Goal: Transaction & Acquisition: Subscribe to service/newsletter

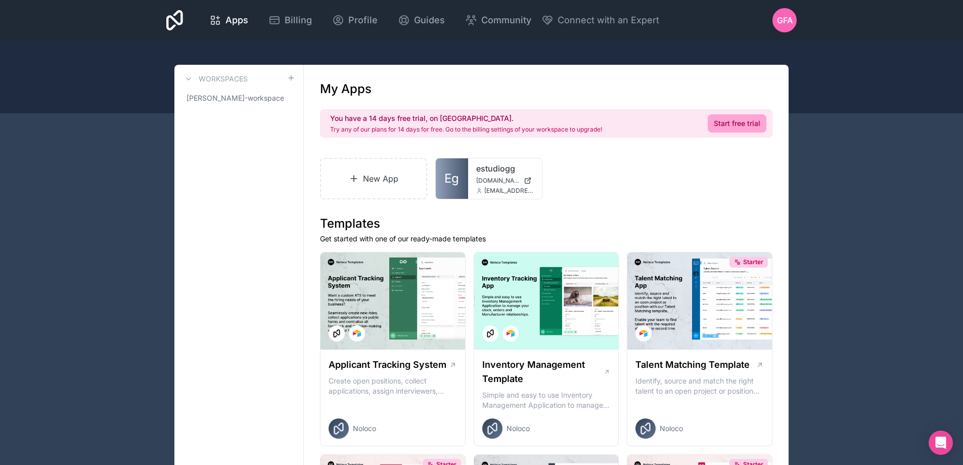
click at [785, 16] on span "GFA" at bounding box center [785, 20] width 16 height 12
drag, startPoint x: 343, startPoint y: 127, endPoint x: 595, endPoint y: 127, distance: 251.9
click at [595, 127] on p "Try any of our plans for 14 days for free. Go to the billing settings of your w…" at bounding box center [466, 129] width 272 height 8
click at [288, 17] on span "Billing" at bounding box center [298, 20] width 27 height 14
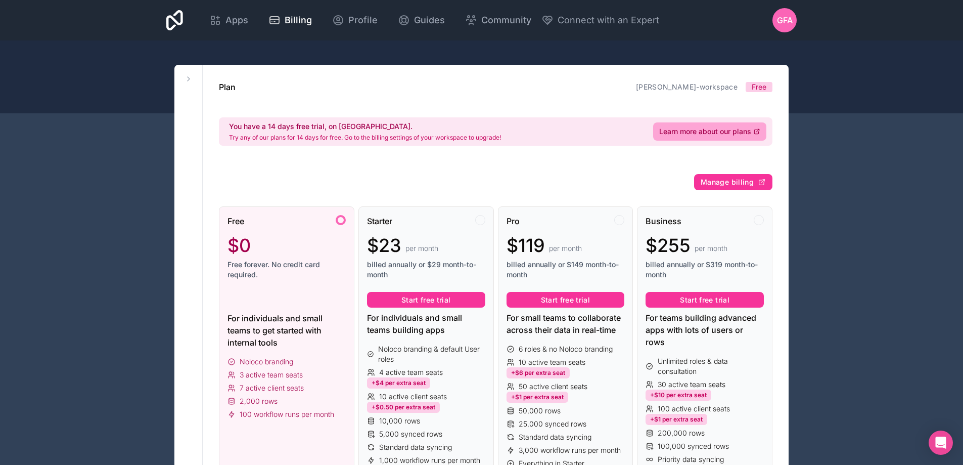
click at [447, 143] on div "You have a 14 days free trial, on us. Try any of our plans for 14 days for free…" at bounding box center [496, 131] width 554 height 28
click at [764, 86] on span "Free" at bounding box center [759, 87] width 15 height 10
drag, startPoint x: 750, startPoint y: 84, endPoint x: 768, endPoint y: 85, distance: 17.2
click at [768, 85] on span "Free" at bounding box center [759, 87] width 27 height 10
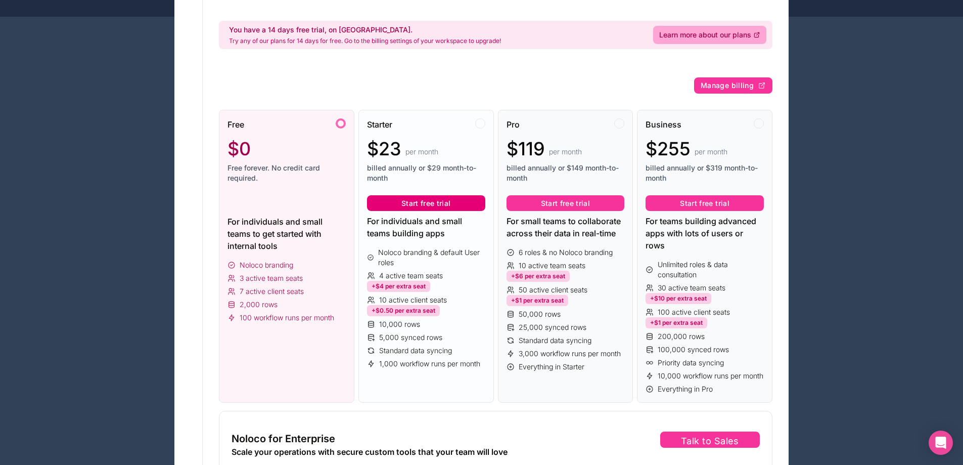
scroll to position [101, 0]
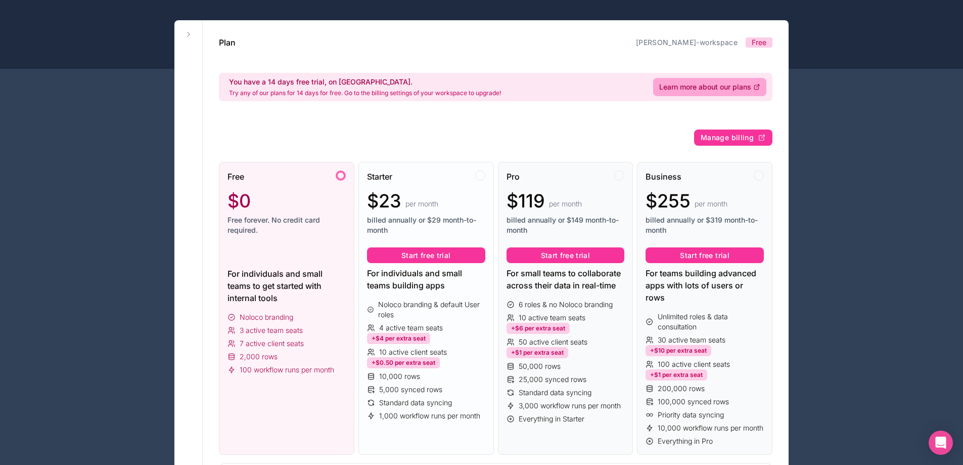
scroll to position [0, 0]
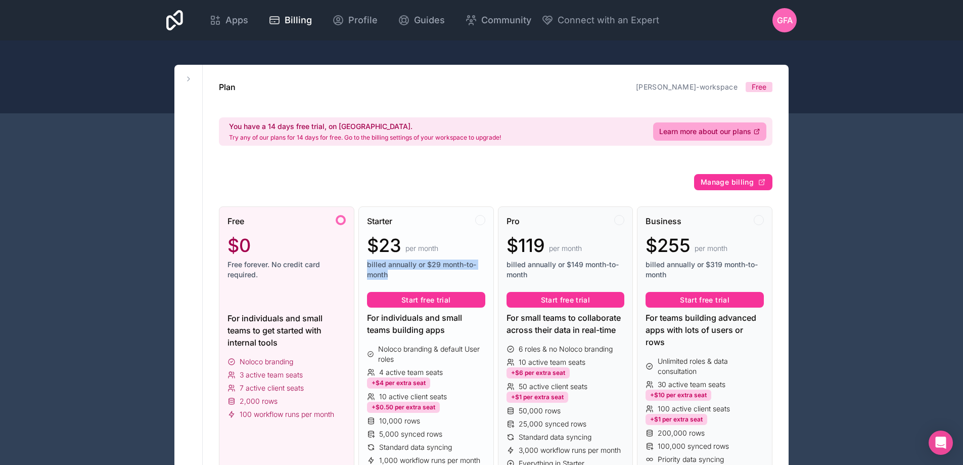
drag, startPoint x: 367, startPoint y: 261, endPoint x: 396, endPoint y: 274, distance: 31.3
click at [396, 274] on span "billed annually or $29 month-to-month" at bounding box center [426, 269] width 118 height 20
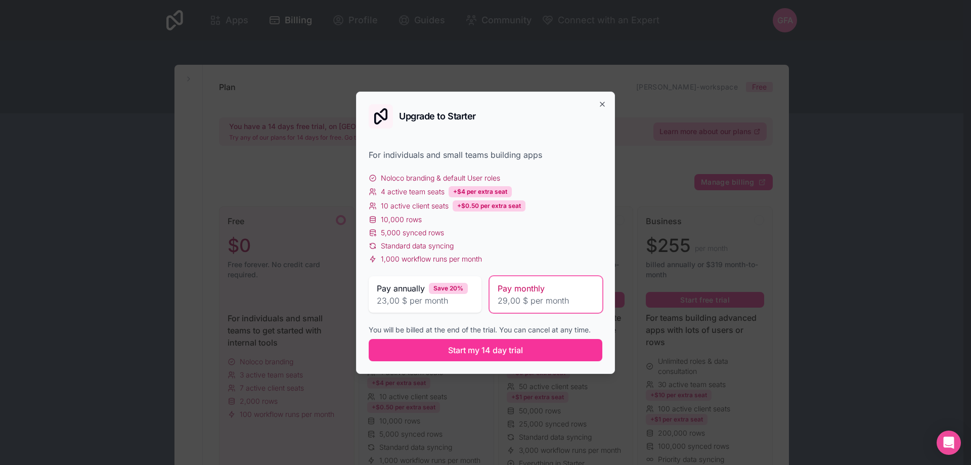
click at [420, 277] on div "Pay annually Save 20% 23,00 $ per month" at bounding box center [425, 294] width 113 height 36
click at [601, 102] on icon "button" at bounding box center [602, 104] width 8 height 8
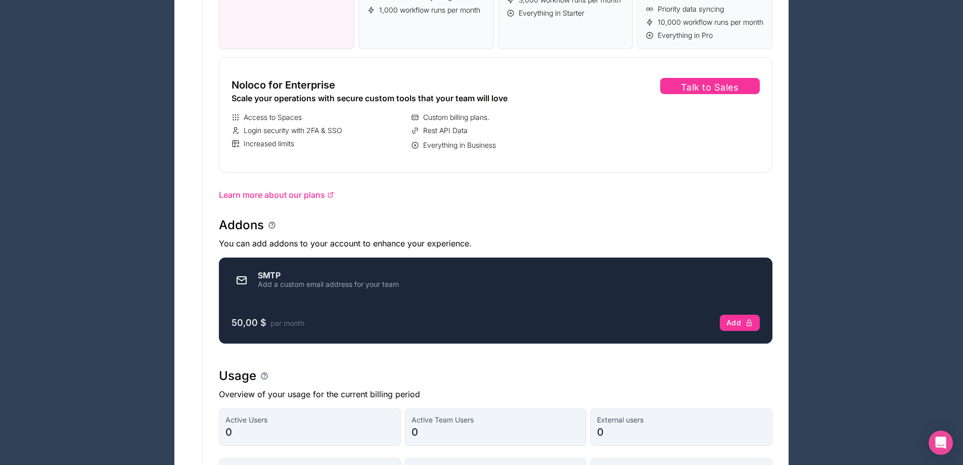
scroll to position [455, 0]
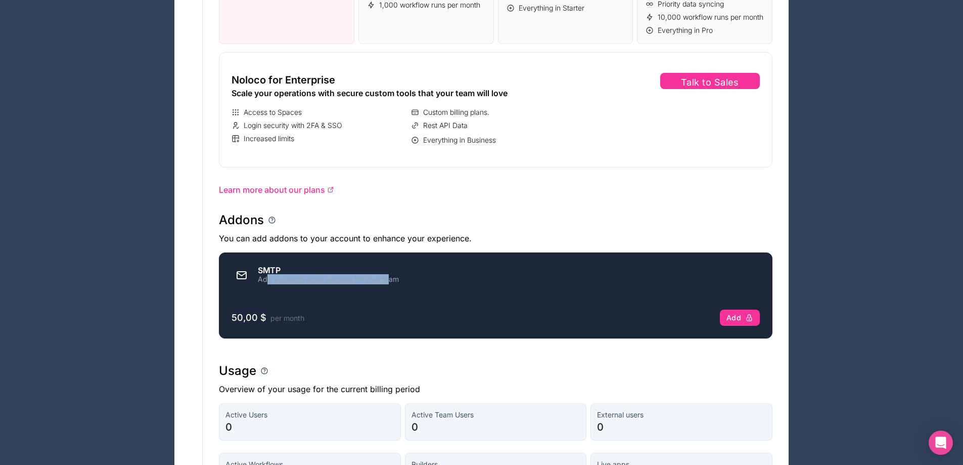
drag, startPoint x: 278, startPoint y: 293, endPoint x: 391, endPoint y: 291, distance: 112.8
click at [391, 284] on div "Add a custom email address for your team" at bounding box center [328, 279] width 141 height 10
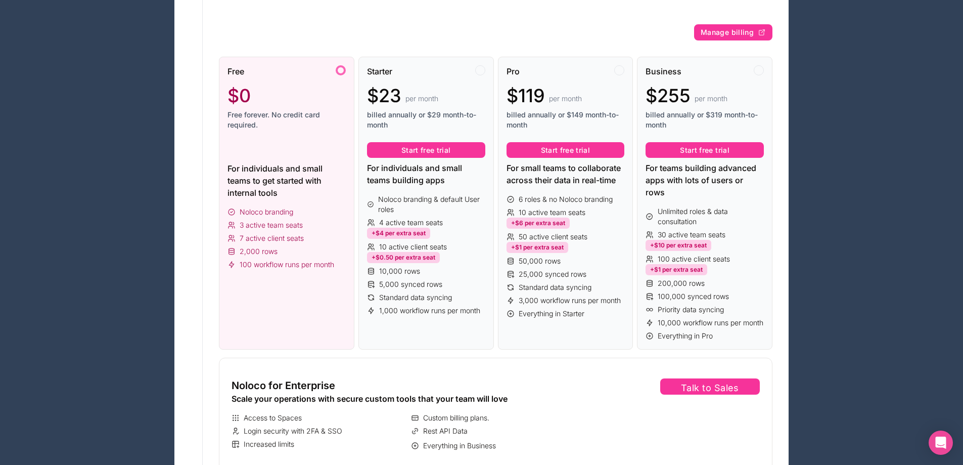
scroll to position [0, 0]
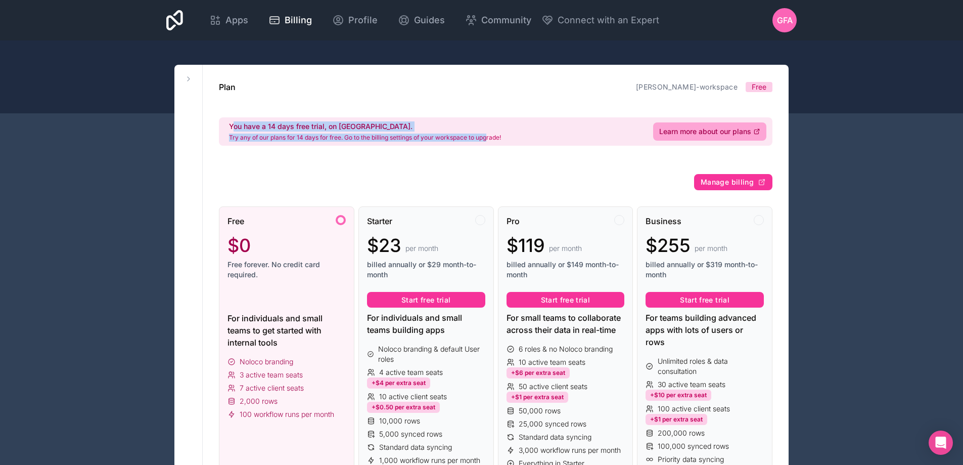
drag, startPoint x: 235, startPoint y: 125, endPoint x: 492, endPoint y: 140, distance: 257.3
click at [492, 140] on div "You have a 14 days free trial, on us. Try any of our plans for 14 days for free…" at bounding box center [365, 131] width 272 height 20
drag, startPoint x: 246, startPoint y: 123, endPoint x: 342, endPoint y: 124, distance: 95.6
click at [342, 124] on h2 "You have a 14 days free trial, on [GEOGRAPHIC_DATA]." at bounding box center [365, 126] width 272 height 10
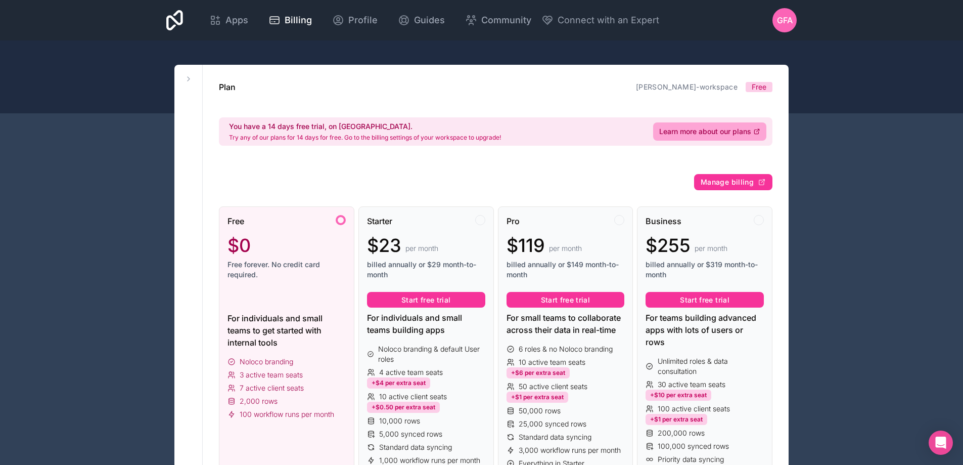
drag, startPoint x: 751, startPoint y: 84, endPoint x: 770, endPoint y: 78, distance: 20.2
drag, startPoint x: 750, startPoint y: 85, endPoint x: 770, endPoint y: 82, distance: 20.5
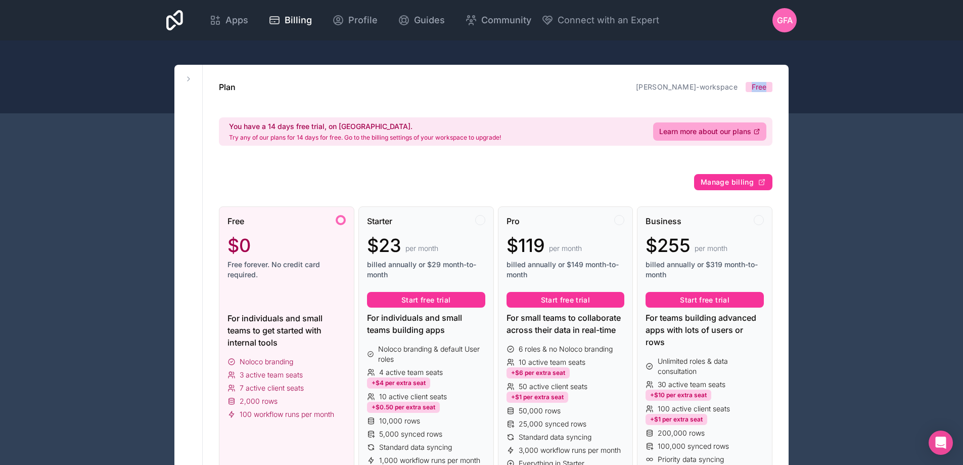
click at [770, 82] on span "Free" at bounding box center [759, 87] width 27 height 10
click at [543, 154] on div "Plan gonzalo-fernando-avalos-workspace Free You have a 14 days free trial, on u…" at bounding box center [496, 119] width 554 height 77
click at [724, 184] on span "Manage billing" at bounding box center [727, 182] width 53 height 9
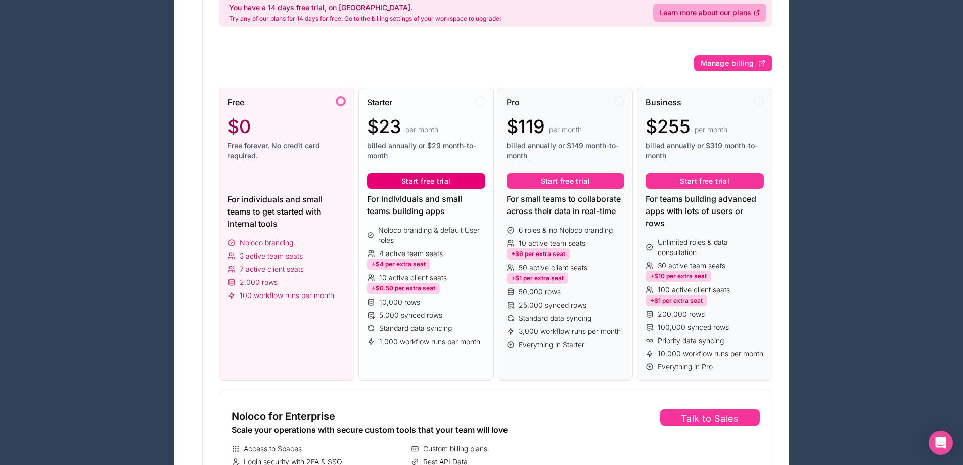
scroll to position [101, 0]
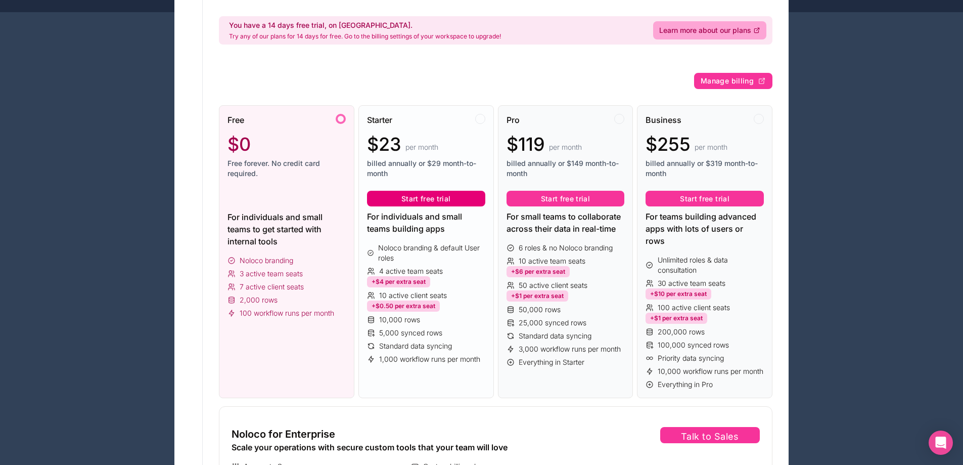
click at [436, 201] on button "Start free trial" at bounding box center [426, 199] width 118 height 16
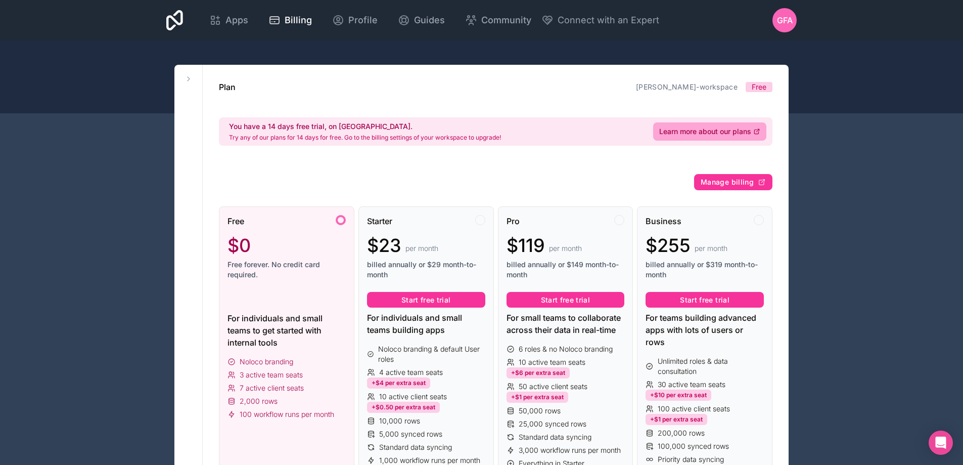
scroll to position [354, 0]
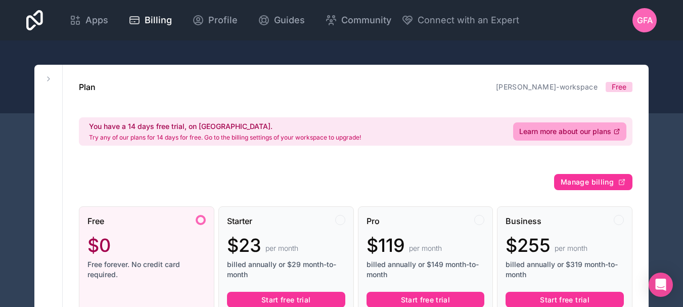
click at [643, 18] on span "GFA" at bounding box center [645, 20] width 16 height 12
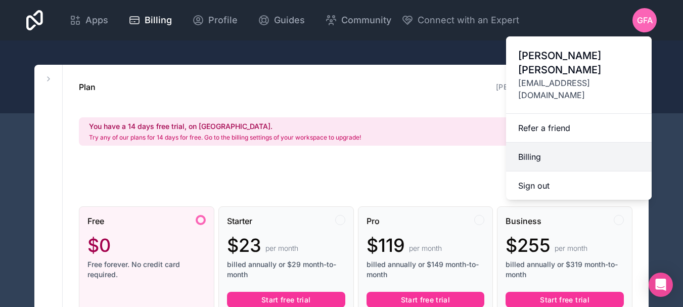
click at [532, 143] on link "Billing" at bounding box center [579, 157] width 146 height 29
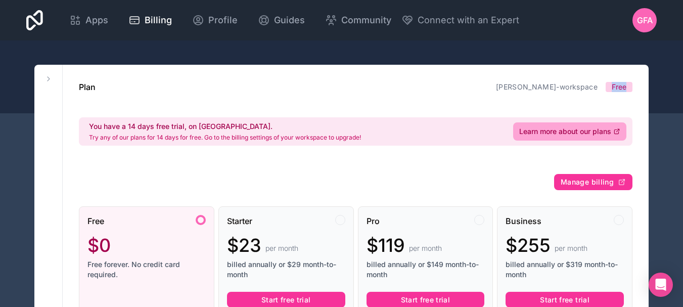
drag, startPoint x: 613, startPoint y: 85, endPoint x: 627, endPoint y: 86, distance: 14.2
click at [627, 86] on span "Free" at bounding box center [619, 87] width 27 height 10
click at [644, 22] on span "GFA" at bounding box center [645, 20] width 16 height 12
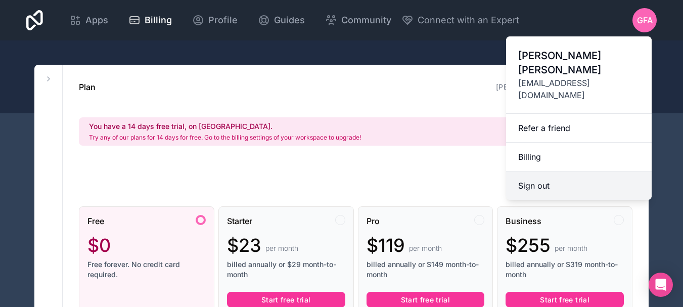
click at [541, 171] on button "Sign out" at bounding box center [579, 185] width 146 height 28
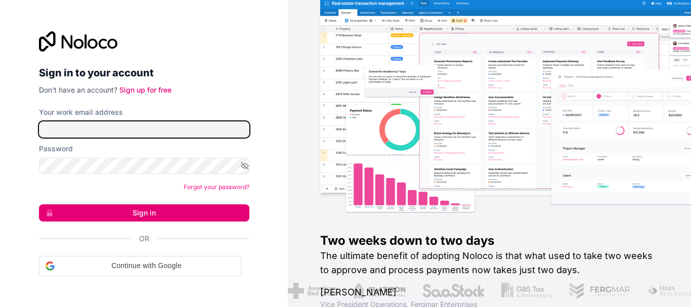
type input "**********"
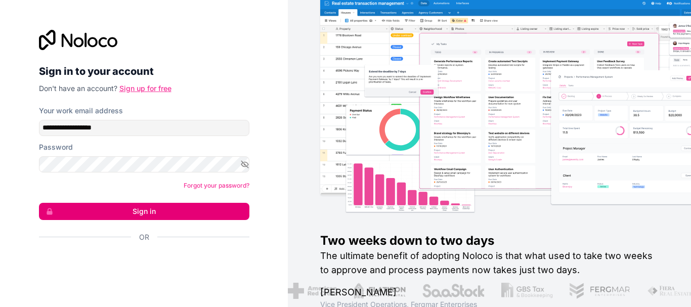
click at [142, 89] on link "Sign up for free" at bounding box center [145, 88] width 52 height 9
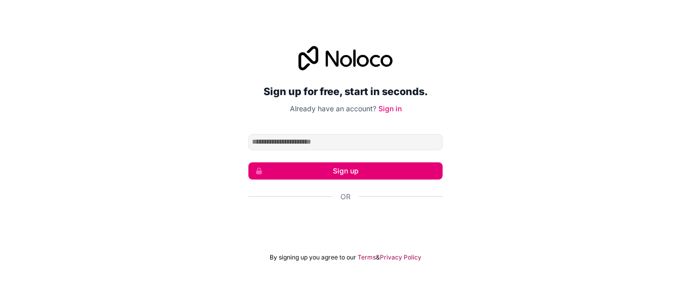
click at [305, 136] on input "Email address" at bounding box center [345, 142] width 194 height 16
